Goal: Transaction & Acquisition: Download file/media

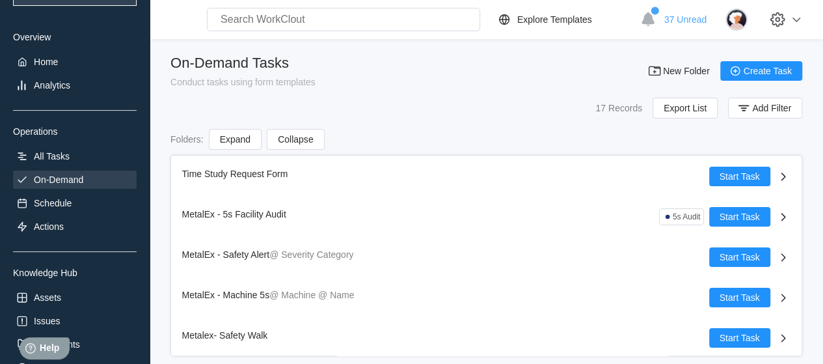
scroll to position [195, 0]
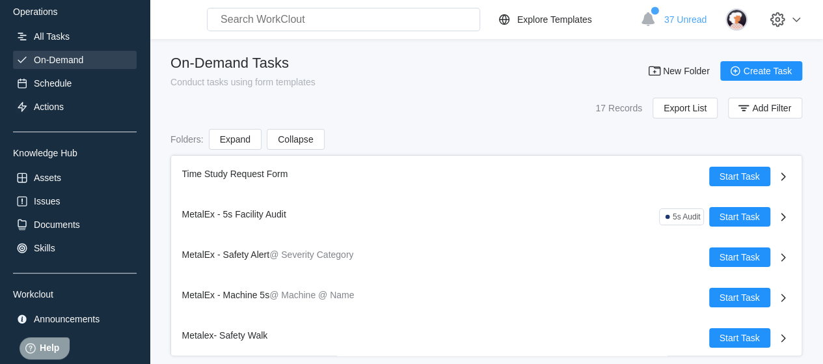
click at [74, 214] on div "MetalEx National Metalwares UPG Enterprises Overview Home Analytics Operations …" at bounding box center [75, 73] width 124 height 507
click at [68, 224] on div "Documents" at bounding box center [57, 224] width 46 height 10
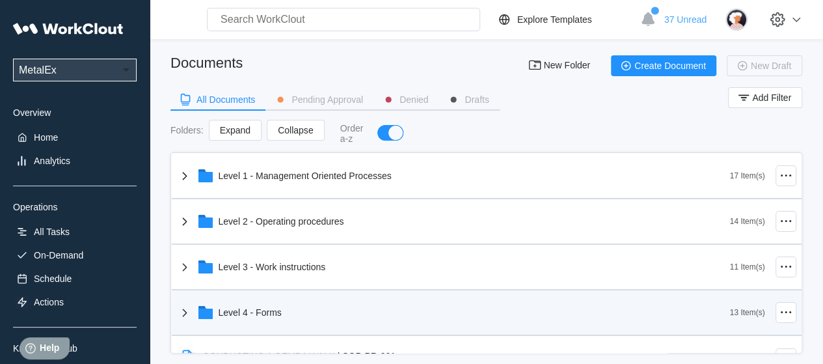
click at [280, 314] on div "Level 4 - Forms" at bounding box center [250, 312] width 63 height 10
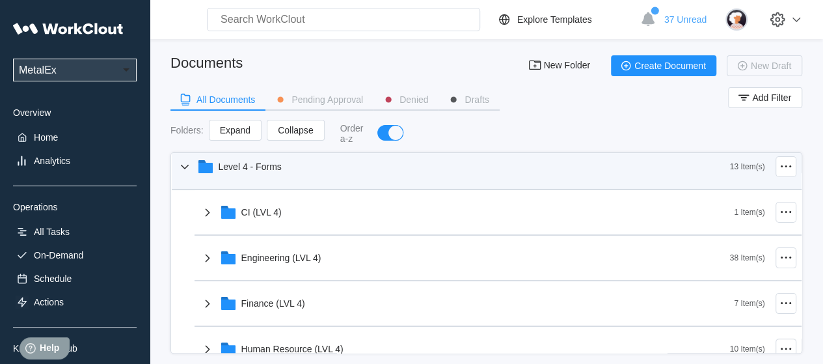
scroll to position [195, 0]
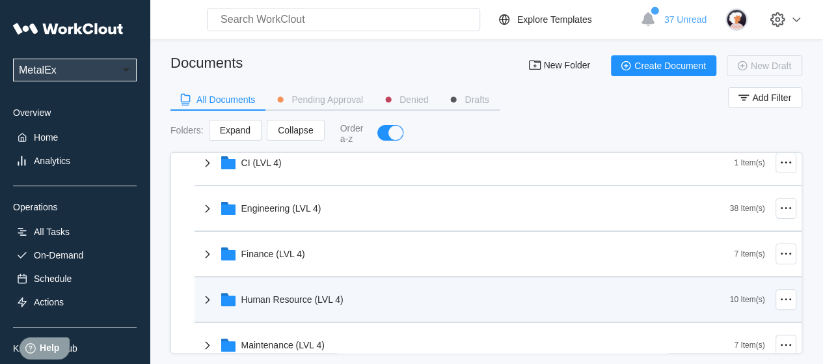
click at [293, 297] on div "Human Resource (LVL 4)" at bounding box center [292, 299] width 102 height 10
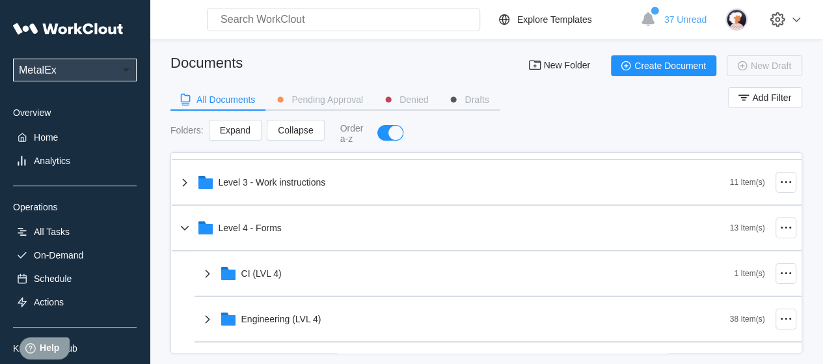
scroll to position [65, 0]
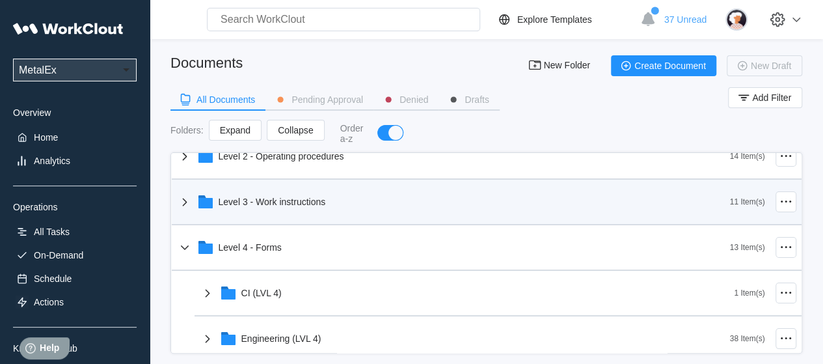
click at [317, 204] on div "Level 3 - Work instructions" at bounding box center [272, 201] width 107 height 10
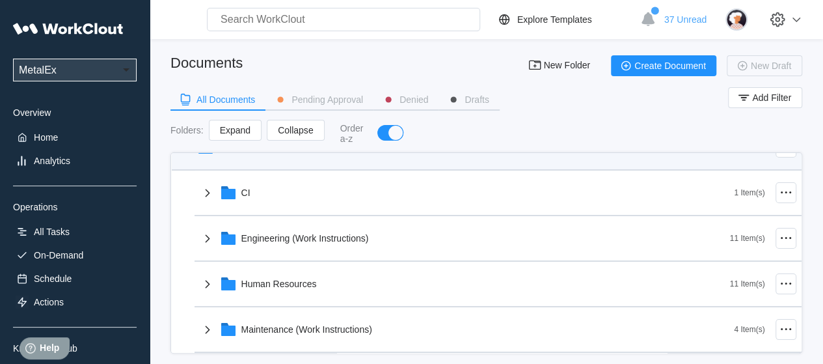
scroll to position [195, 0]
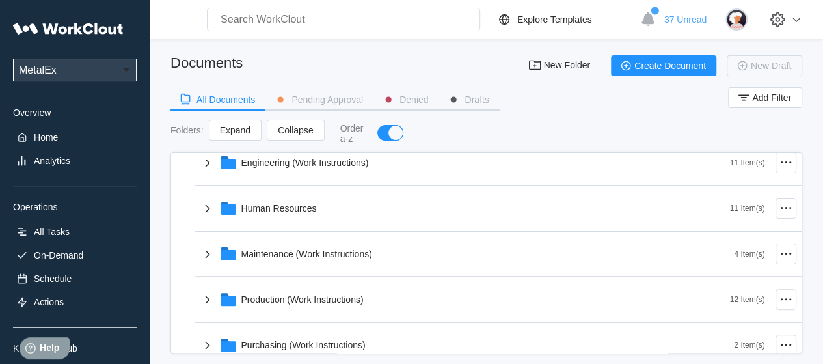
click at [312, 215] on div "Human Resources" at bounding box center [465, 208] width 530 height 34
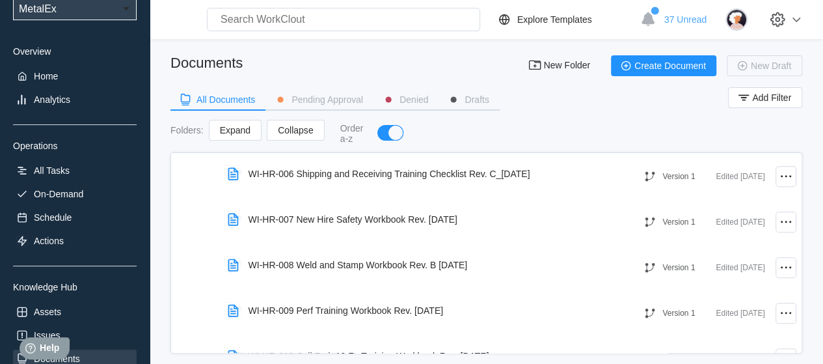
scroll to position [229, 0]
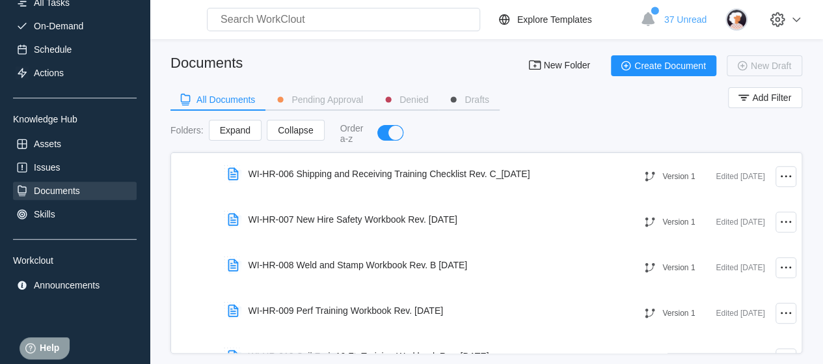
click at [89, 191] on div "Documents" at bounding box center [75, 191] width 124 height 18
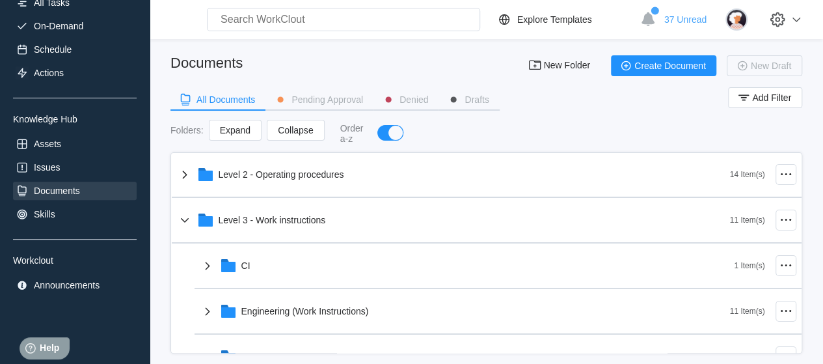
scroll to position [0, 0]
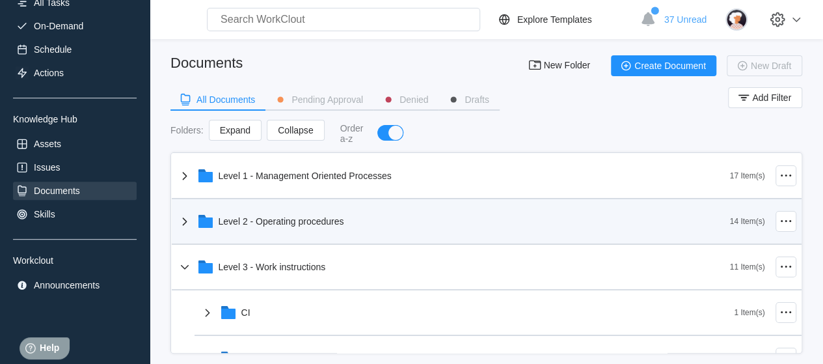
click at [349, 230] on div "Level 2 - Operating procedures" at bounding box center [453, 221] width 553 height 34
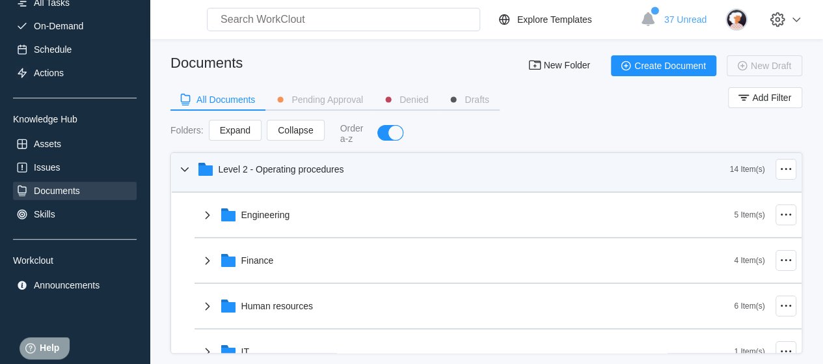
scroll to position [130, 0]
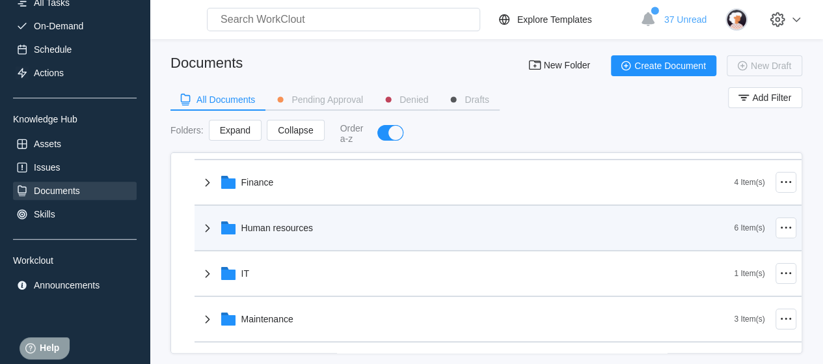
click at [302, 222] on div "Human resources" at bounding box center [277, 227] width 72 height 10
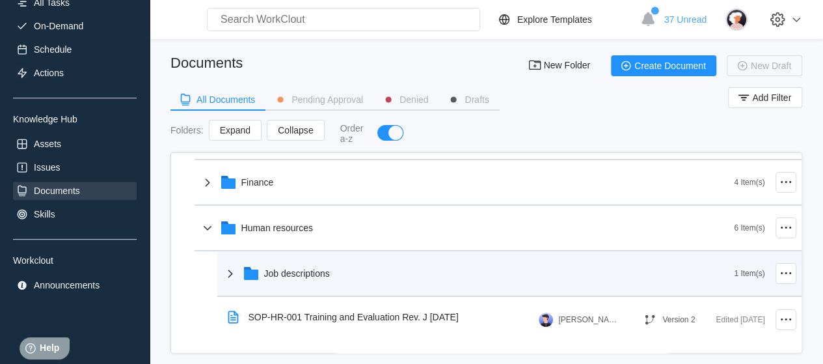
click at [297, 269] on div "Job descriptions" at bounding box center [297, 273] width 66 height 10
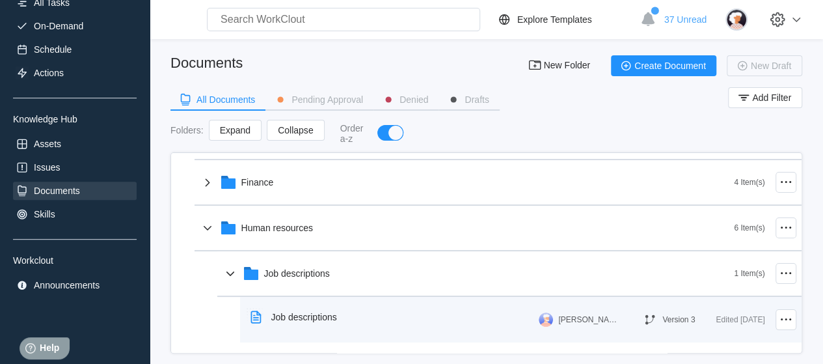
scroll to position [195, 0]
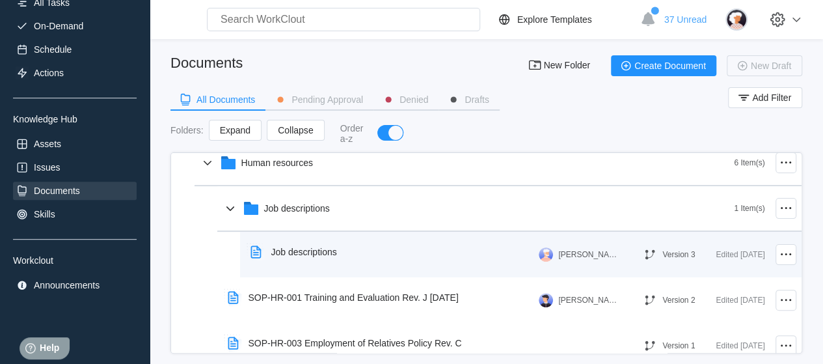
click at [304, 249] on div "Job descriptions" at bounding box center [304, 252] width 66 height 10
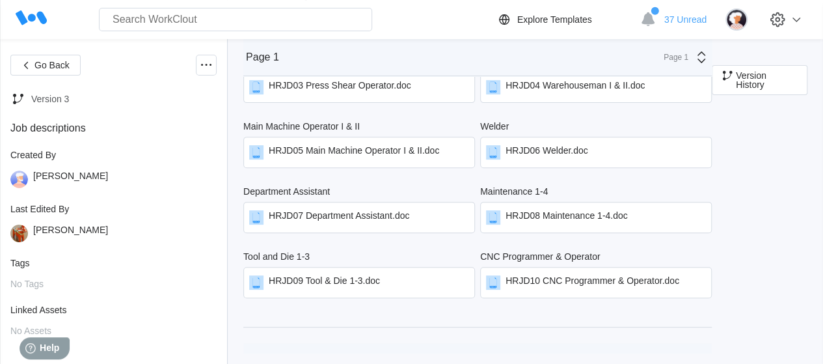
scroll to position [195, 0]
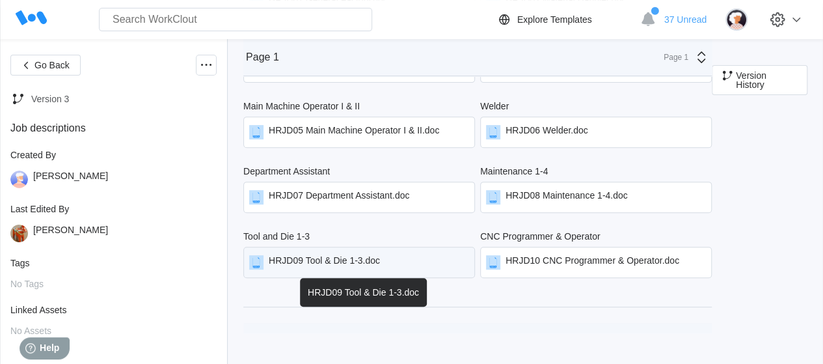
click at [409, 251] on div "HRJD09 Tool & Die 1-3.doc" at bounding box center [359, 262] width 232 height 31
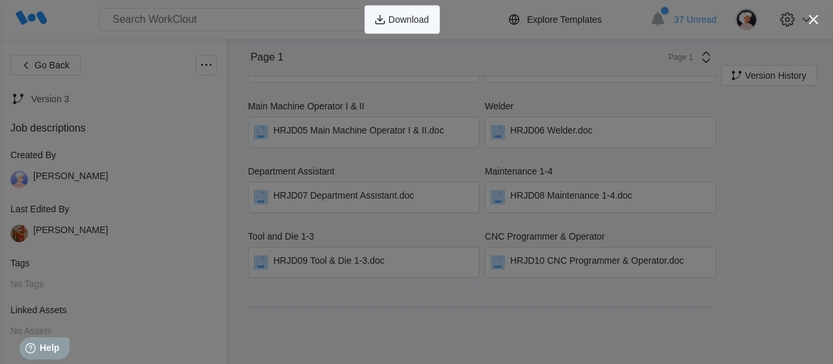
click at [411, 24] on button "Download" at bounding box center [401, 19] width 75 height 29
drag, startPoint x: 810, startPoint y: 20, endPoint x: 792, endPoint y: 34, distance: 22.3
click at [810, 20] on icon "button" at bounding box center [813, 19] width 18 height 18
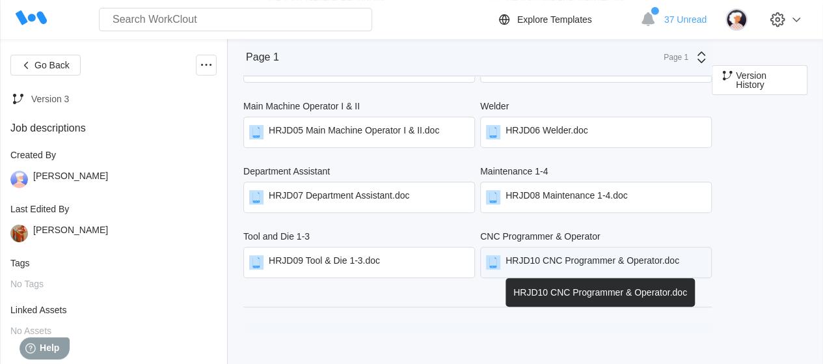
click at [563, 258] on div "HRJD10 CNC Programmer & Operator.doc" at bounding box center [592, 262] width 174 height 14
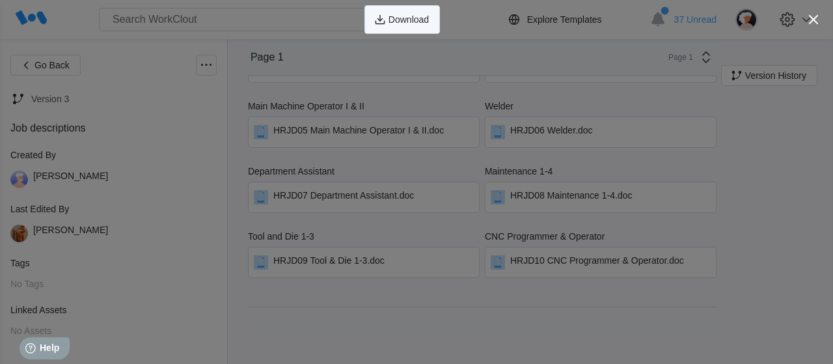
click at [416, 20] on span "Download" at bounding box center [408, 19] width 40 height 9
click at [811, 18] on icon "button" at bounding box center [813, 19] width 18 height 18
